Goal: Find specific page/section: Find specific page/section

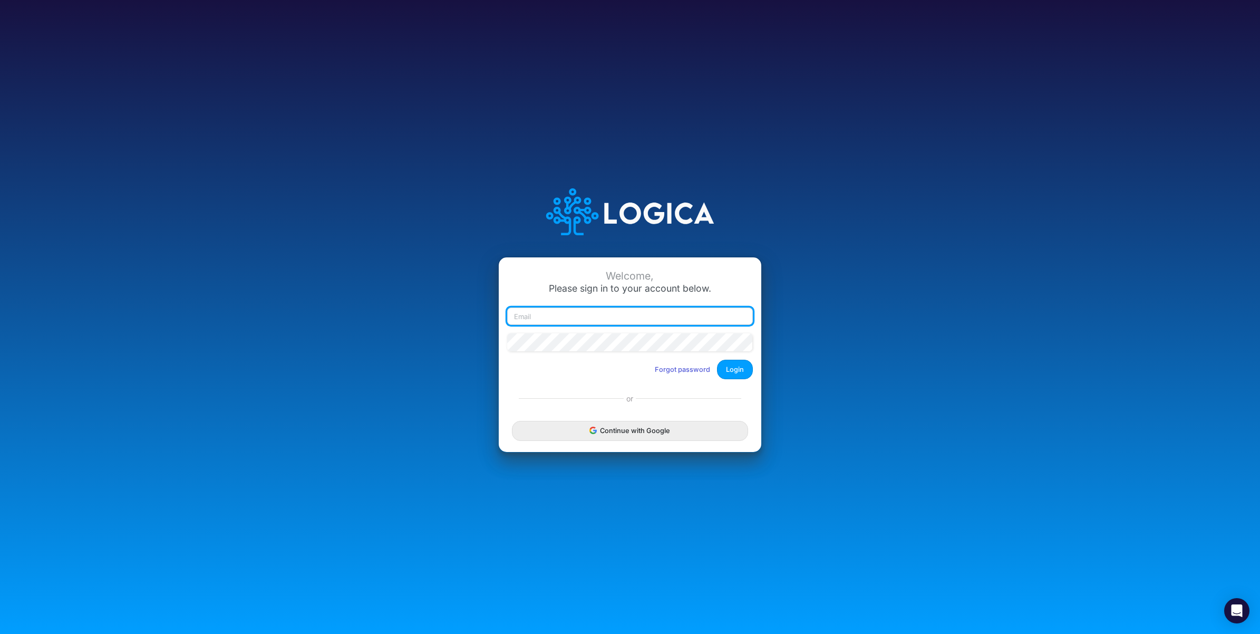
click at [648, 319] on input "email" at bounding box center [630, 316] width 246 height 18
paste input "carissa.castro+hc2@logica.cloud"
type input "carissa.castro+hc2@logica.cloud"
click at [739, 372] on button "Login" at bounding box center [735, 370] width 36 height 20
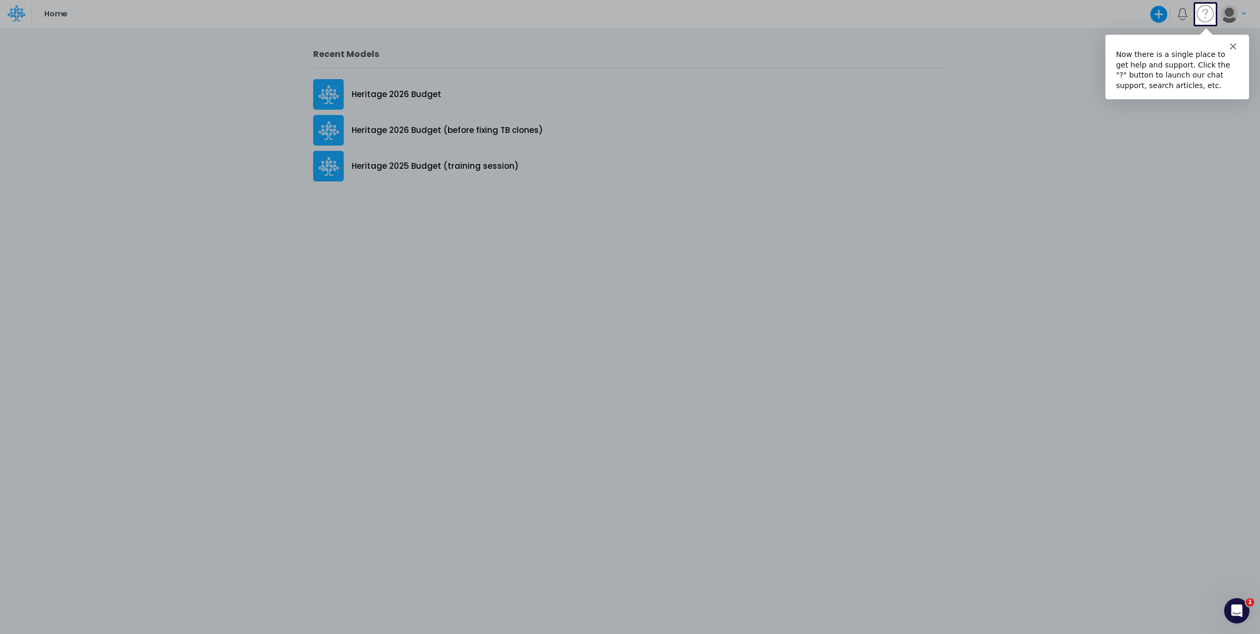
click at [1233, 44] on polygon "Close" at bounding box center [1232, 45] width 6 height 6
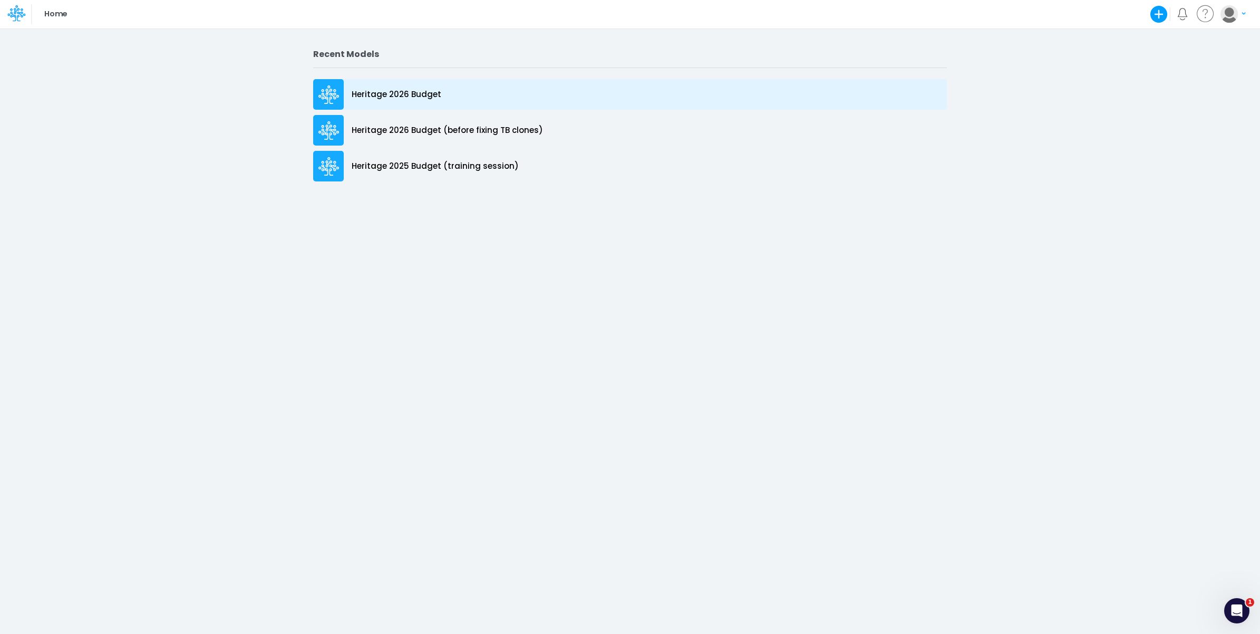
click at [458, 90] on div "Heritage 2026 Budget" at bounding box center [630, 94] width 634 height 31
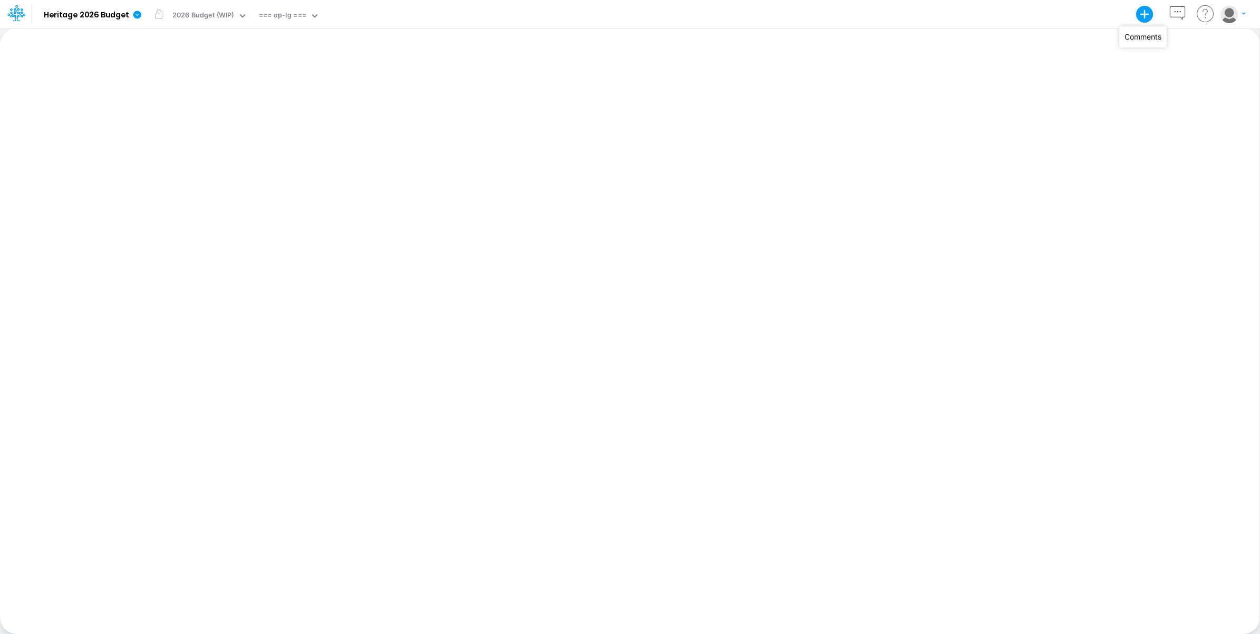
click at [1177, 12] on icon "button" at bounding box center [1178, 14] width 20 height 20
click at [291, 18] on div "=== op-lg ===" at bounding box center [282, 16] width 47 height 12
click at [289, 54] on div "op-lg Section 1 - P&L Main" at bounding box center [326, 52] width 142 height 17
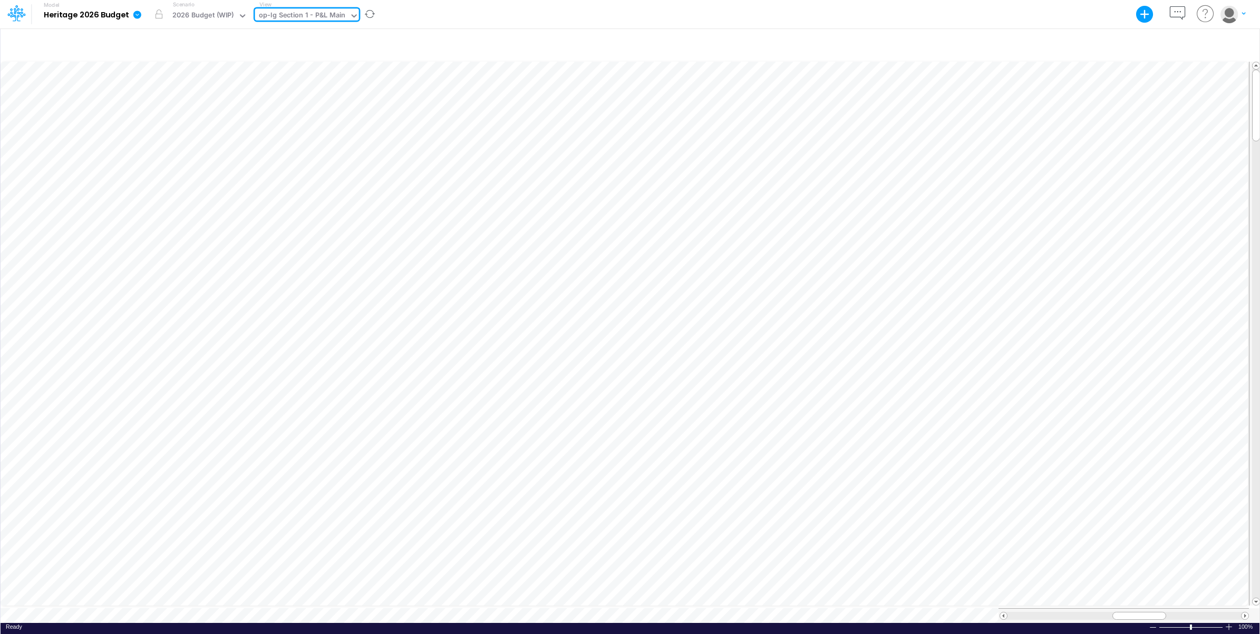
click at [475, 15] on div "Model Heritage 2026 Budget Export Excel Scenario 2026 Budget (WIP) View option …" at bounding box center [630, 14] width 1134 height 28
click at [135, 15] on icon at bounding box center [136, 14] width 9 height 9
click at [491, 14] on div "Model Heritage 2026 Budget Export Excel Scenario 2026 Budget (WIP) View op-lg S…" at bounding box center [630, 14] width 1134 height 28
click at [459, 13] on div "Model Heritage 2026 Budget Export Excel Scenario 2026 Budget (WIP) View op-lg S…" at bounding box center [630, 14] width 1134 height 28
click at [725, 11] on div "Model Heritage 2026 Budget Export Excel Scenario 2026 Budget (WIP) View op-lg S…" at bounding box center [630, 14] width 1134 height 28
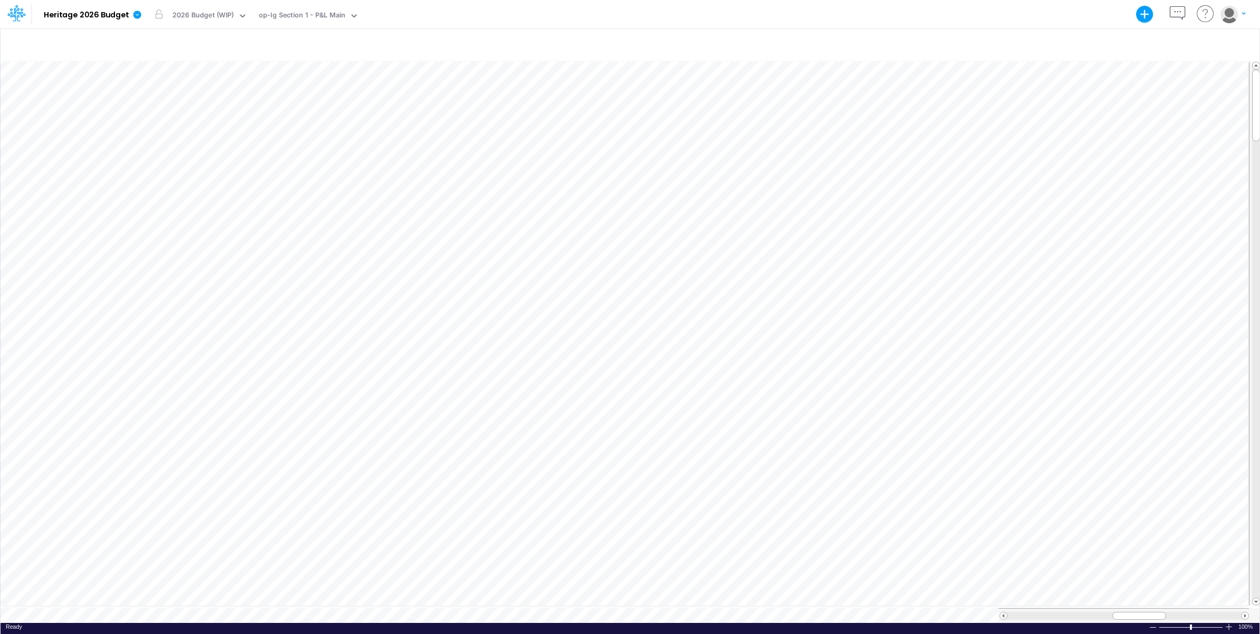
click at [478, 16] on div "Model Heritage 2026 Budget Export Excel Scenario 2026 Budget (WIP) View op-lg S…" at bounding box center [630, 14] width 1134 height 28
click at [1218, 40] on button "button" at bounding box center [1217, 44] width 25 height 18
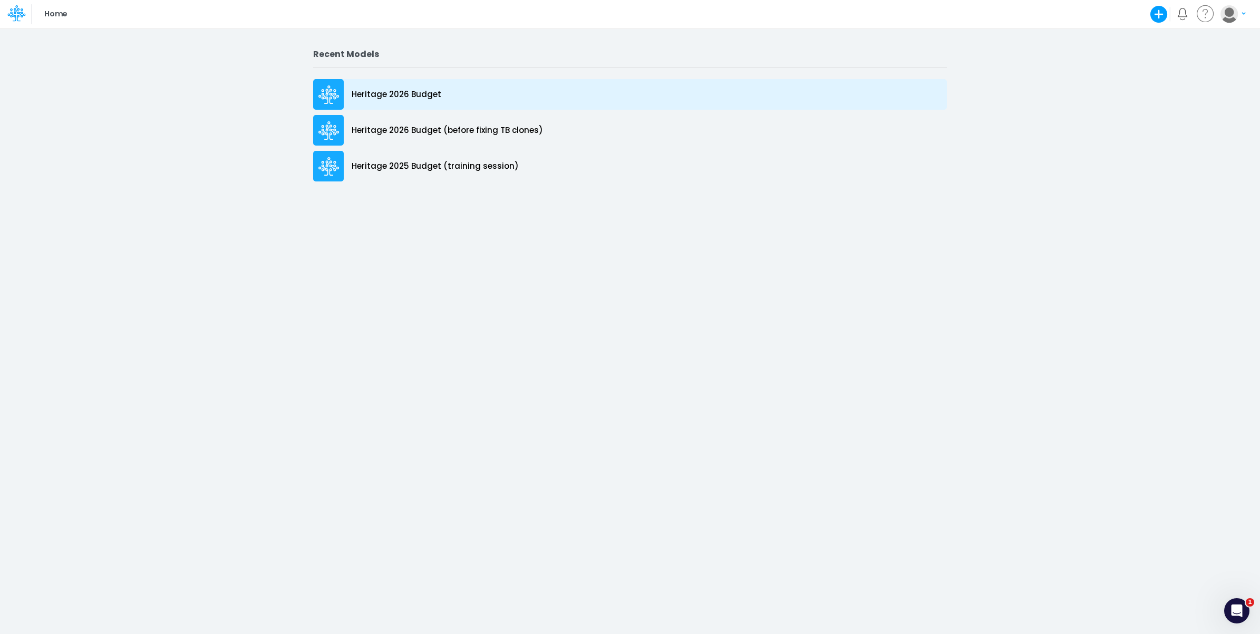
click at [439, 95] on div "Heritage 2026 Budget" at bounding box center [630, 94] width 634 height 31
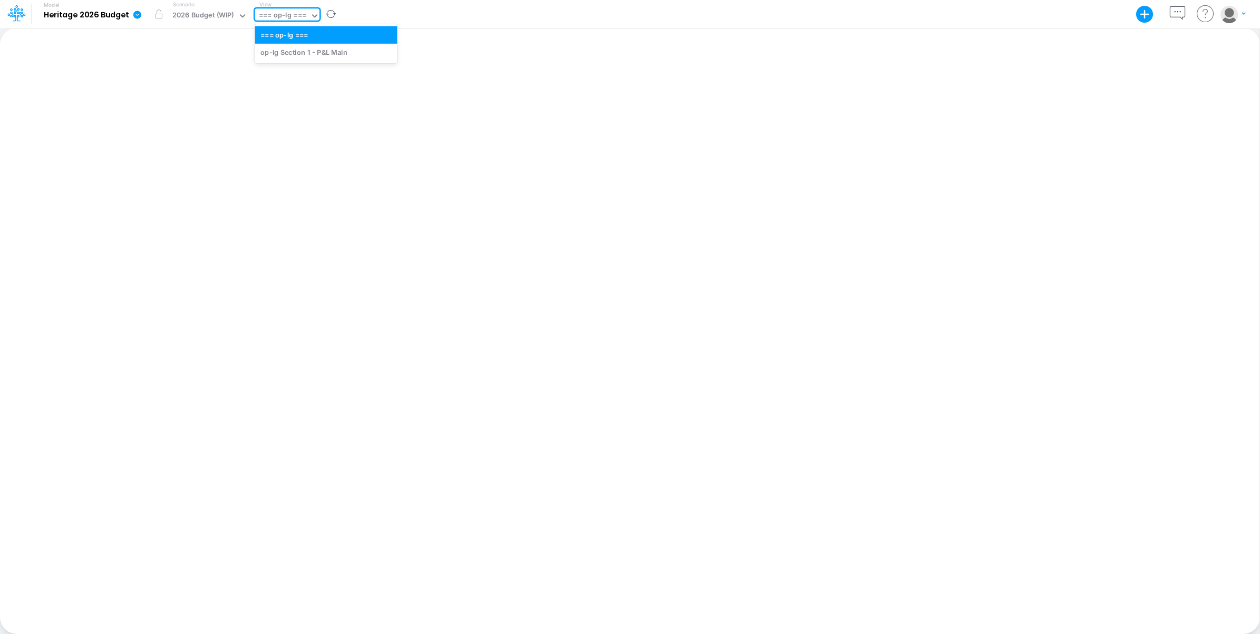
click at [283, 11] on div "=== op-lg ===" at bounding box center [282, 16] width 47 height 12
click at [290, 52] on div "op-lg Section 1 - P&L Main" at bounding box center [326, 52] width 142 height 17
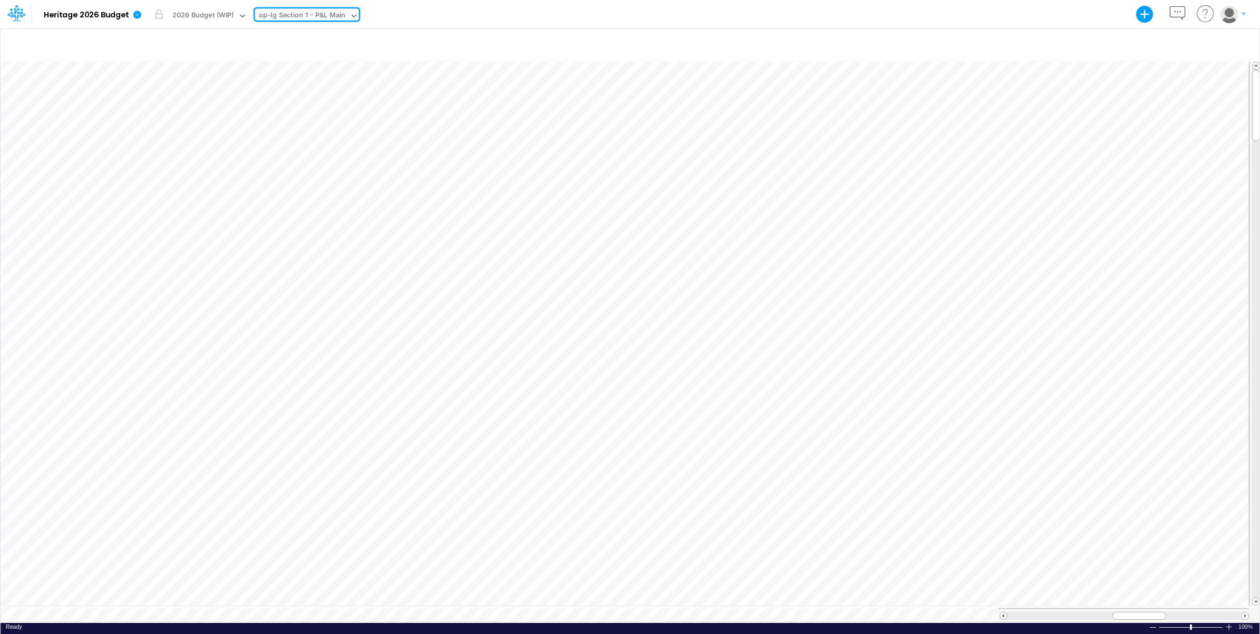
click at [505, 14] on div "Model Heritage 2026 Budget Export Excel Scenario 2026 Budget (WIP) View option …" at bounding box center [630, 14] width 1134 height 28
click at [296, 16] on div "op-lg Section 1 - P&L Main" at bounding box center [302, 16] width 87 height 12
click at [441, 12] on div "Model Heritage 2026 Budget Export Excel Scenario 2026 Budget (WIP) View option …" at bounding box center [630, 14] width 1134 height 28
click at [1179, 12] on icon "button" at bounding box center [1178, 14] width 20 height 20
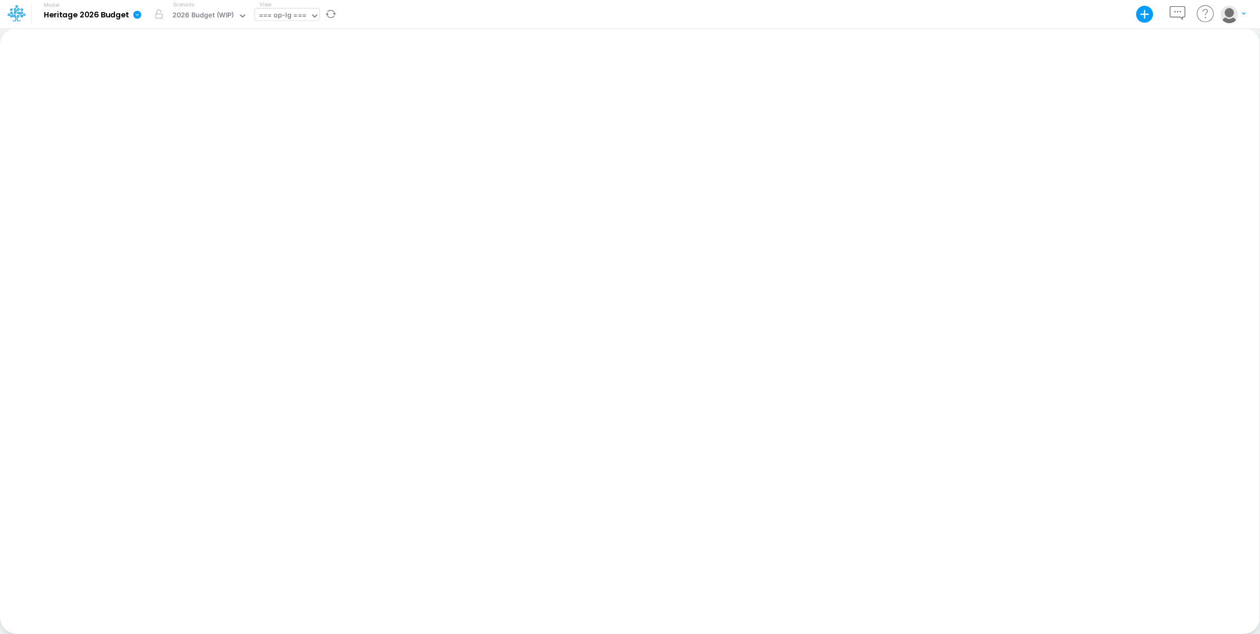
click at [295, 12] on div "=== op-lg ===" at bounding box center [282, 16] width 47 height 12
click at [300, 54] on div "op-lg Section 1 - P&L Main" at bounding box center [326, 52] width 142 height 17
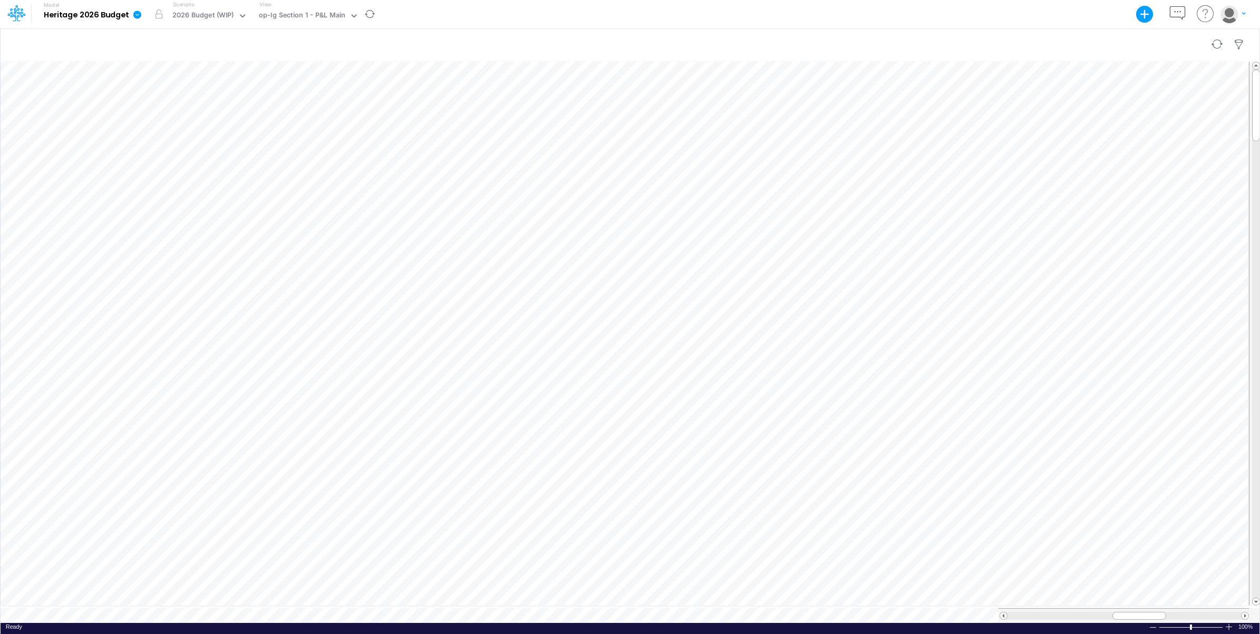
scroll to position [0, 1]
click at [1177, 14] on icon "button" at bounding box center [1178, 14] width 20 height 20
click at [1066, 70] on icon at bounding box center [1068, 72] width 9 height 9
